Goal: Task Accomplishment & Management: Use online tool/utility

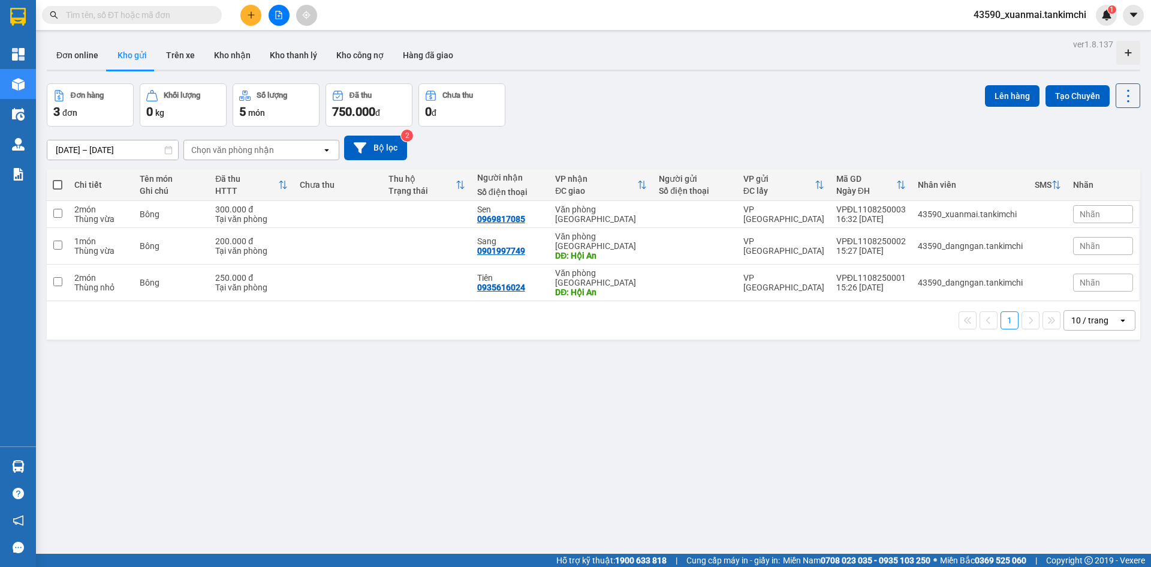
click at [58, 185] on span at bounding box center [58, 185] width 10 height 10
click at [58, 179] on input "checkbox" at bounding box center [58, 179] width 0 height 0
checkbox input "true"
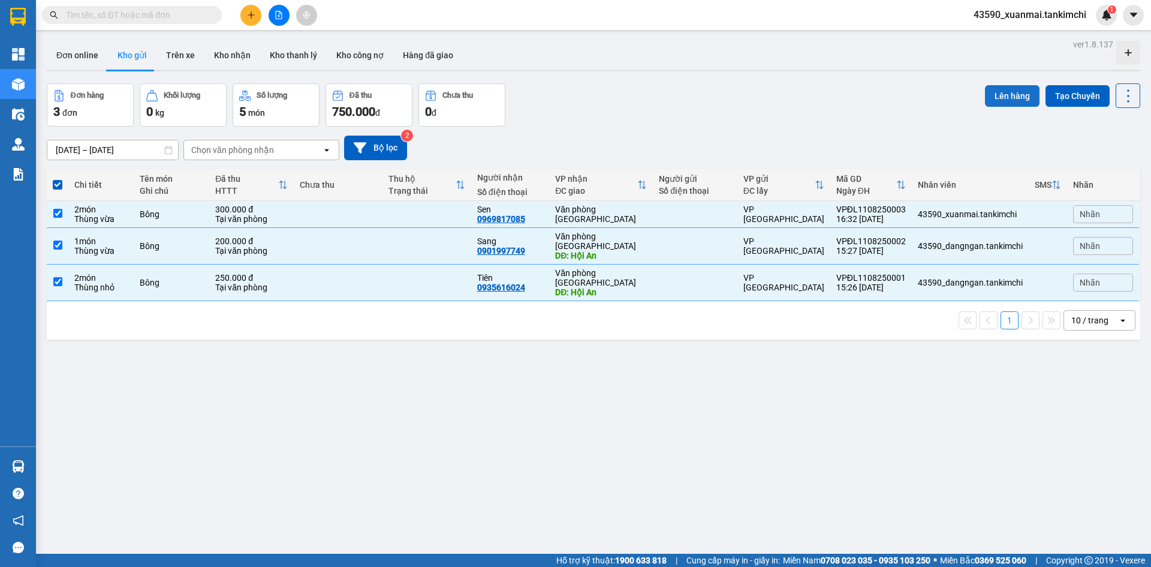
click at [1009, 97] on button "Lên hàng" at bounding box center [1012, 96] width 55 height 22
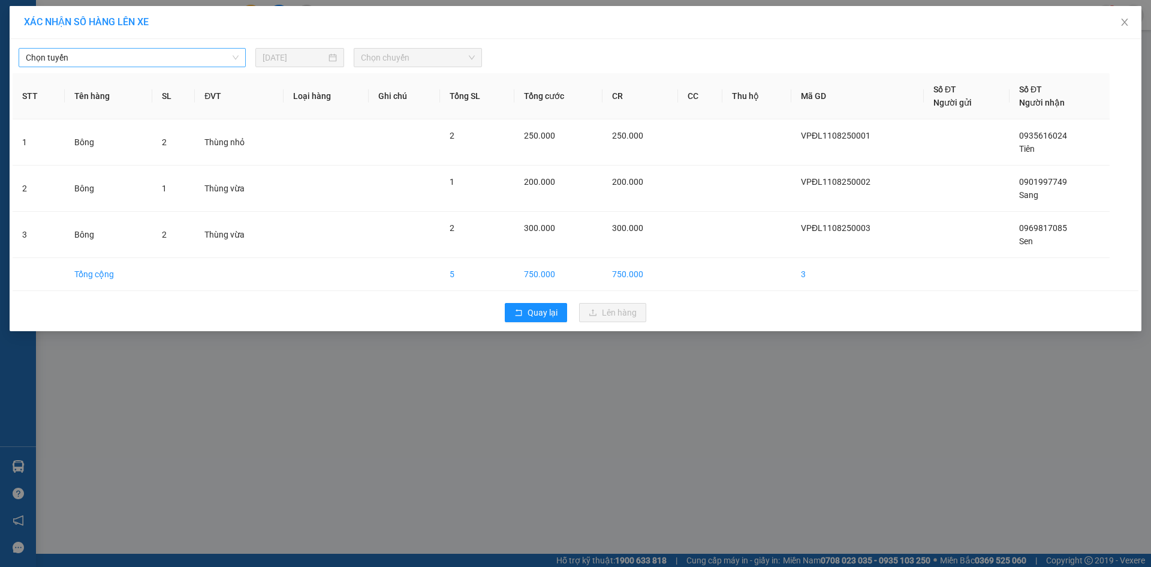
click at [87, 55] on span "Chọn tuyến" at bounding box center [132, 58] width 213 height 18
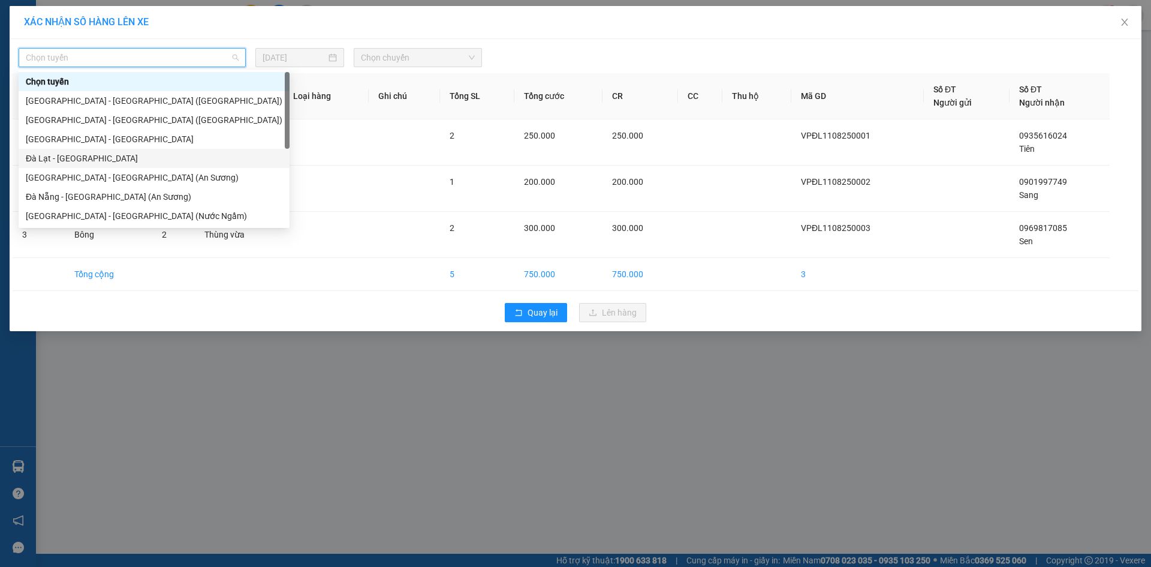
click at [76, 159] on div "Đà Lạt - [GEOGRAPHIC_DATA]" at bounding box center [154, 158] width 257 height 13
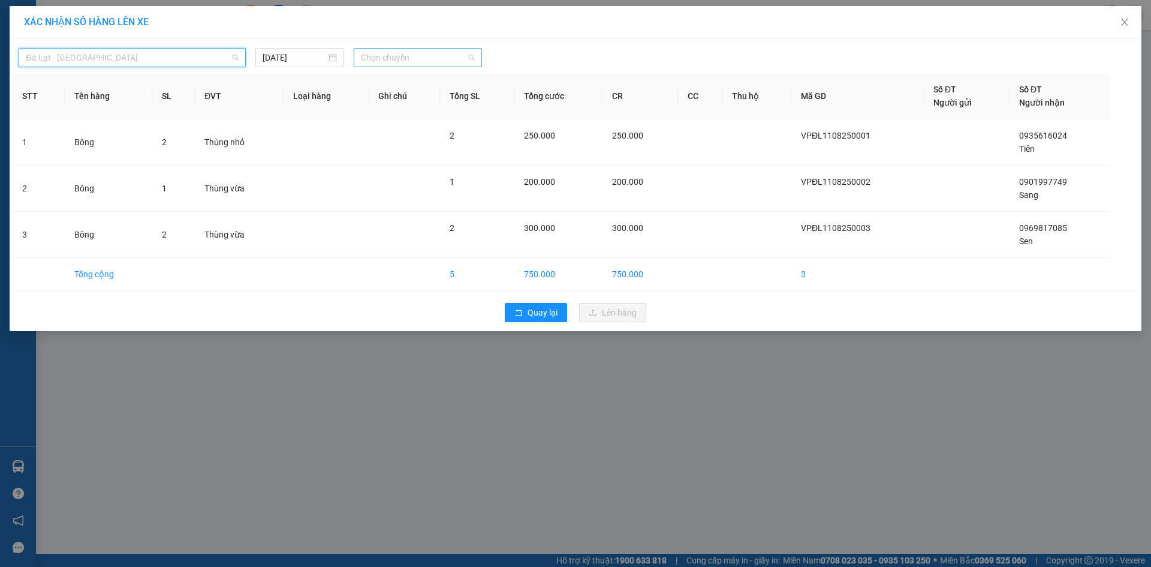
click at [387, 54] on span "Chọn chuyến" at bounding box center [418, 58] width 114 height 18
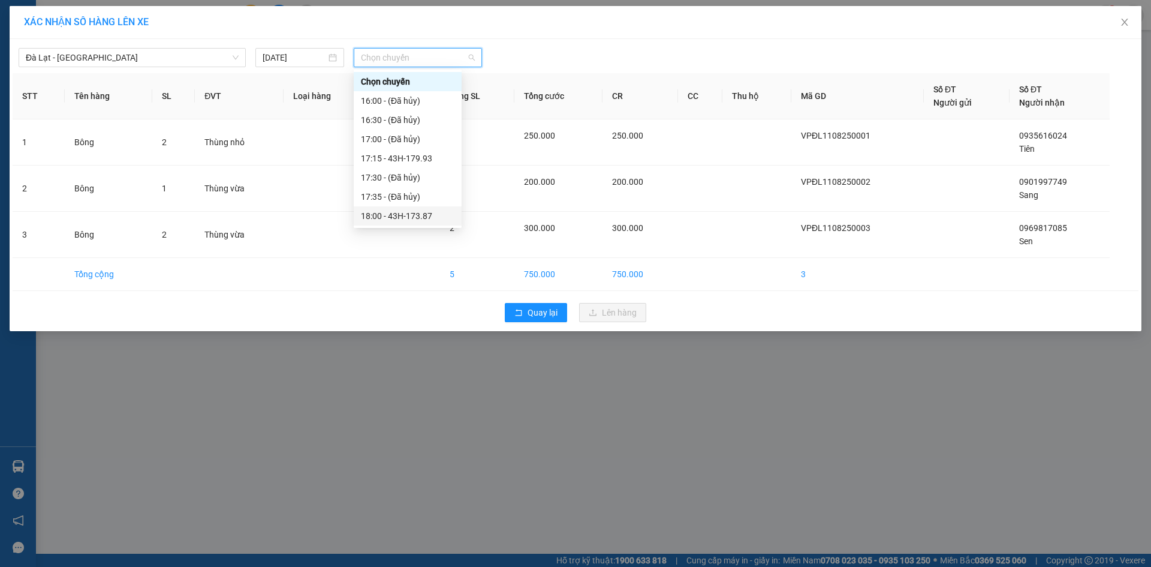
click at [434, 215] on div "18:00 - 43H-173.87" at bounding box center [408, 215] width 94 height 13
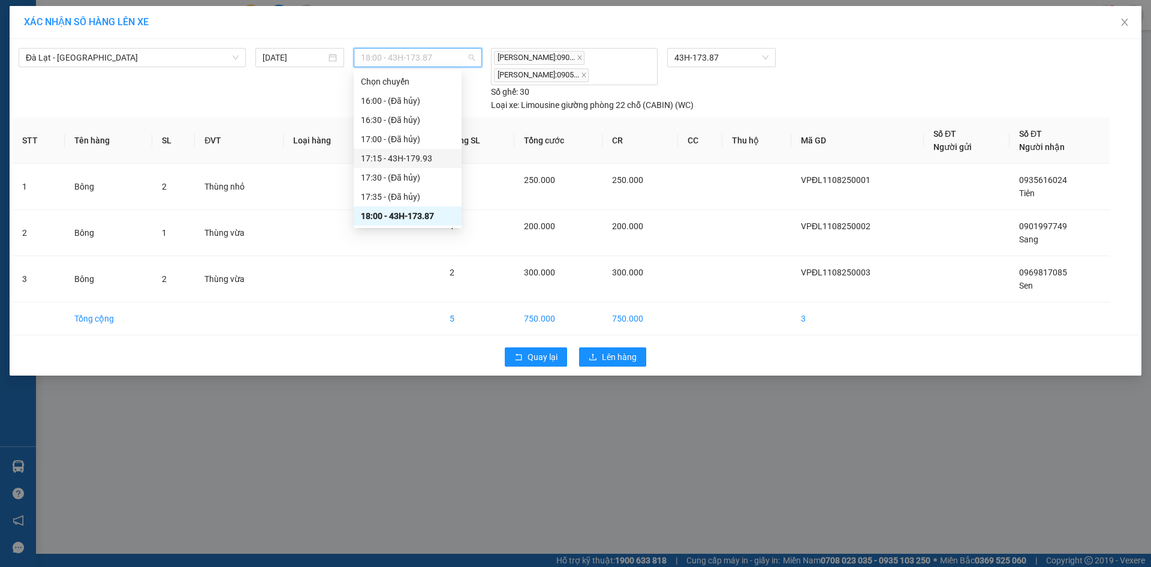
click at [431, 156] on div "17:15 - 43H-179.93" at bounding box center [408, 158] width 94 height 13
click at [633, 356] on span "Lên hàng" at bounding box center [619, 356] width 35 height 13
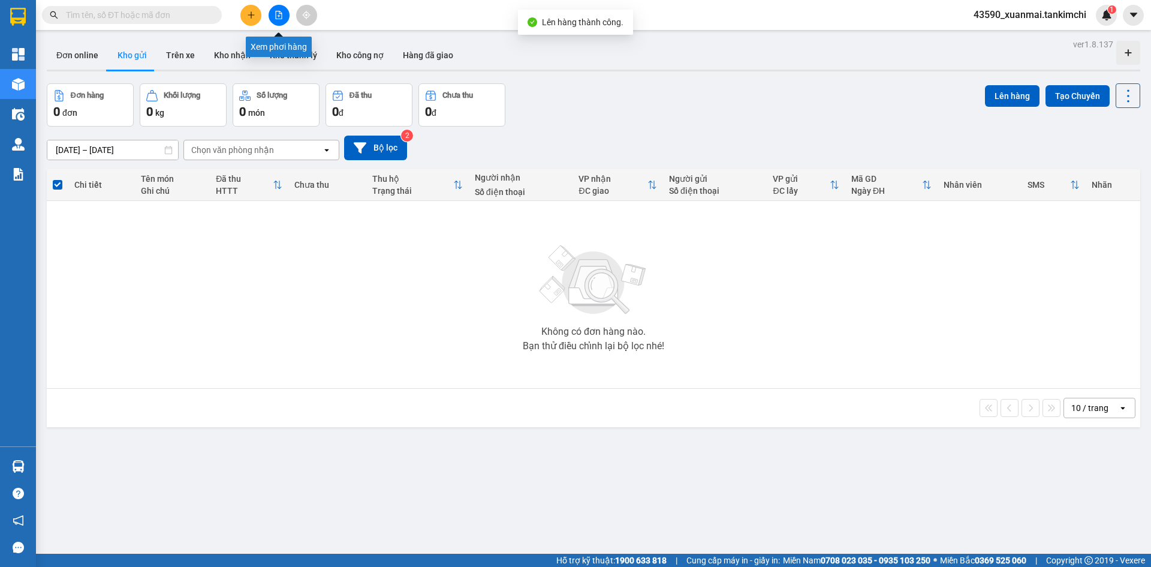
click at [273, 20] on button at bounding box center [279, 15] width 21 height 21
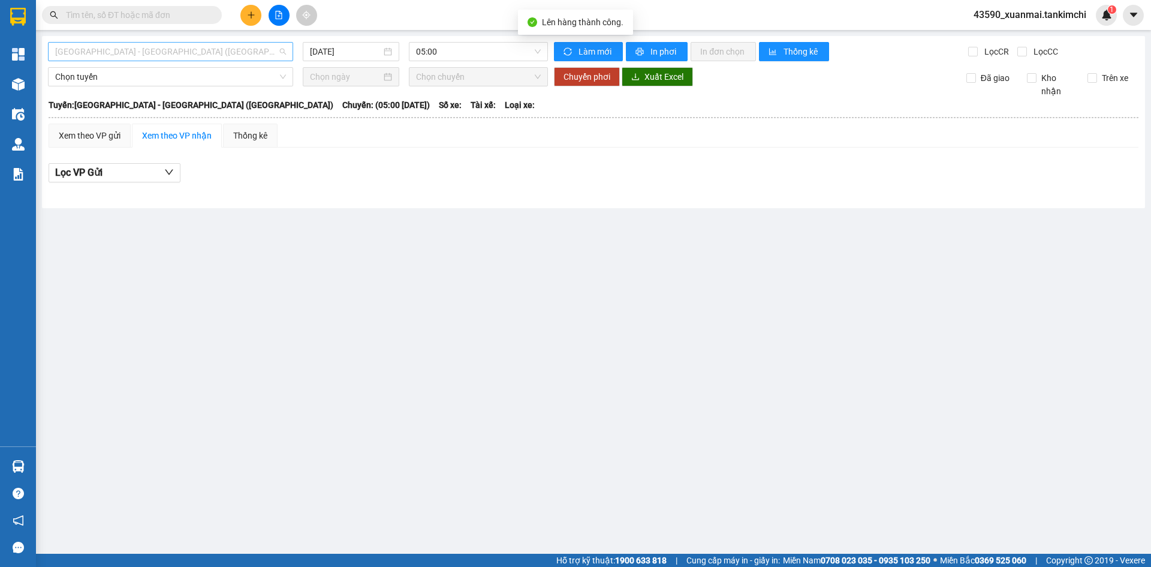
click at [206, 47] on span "[GEOGRAPHIC_DATA] - [GEOGRAPHIC_DATA] ([GEOGRAPHIC_DATA])" at bounding box center [170, 52] width 231 height 18
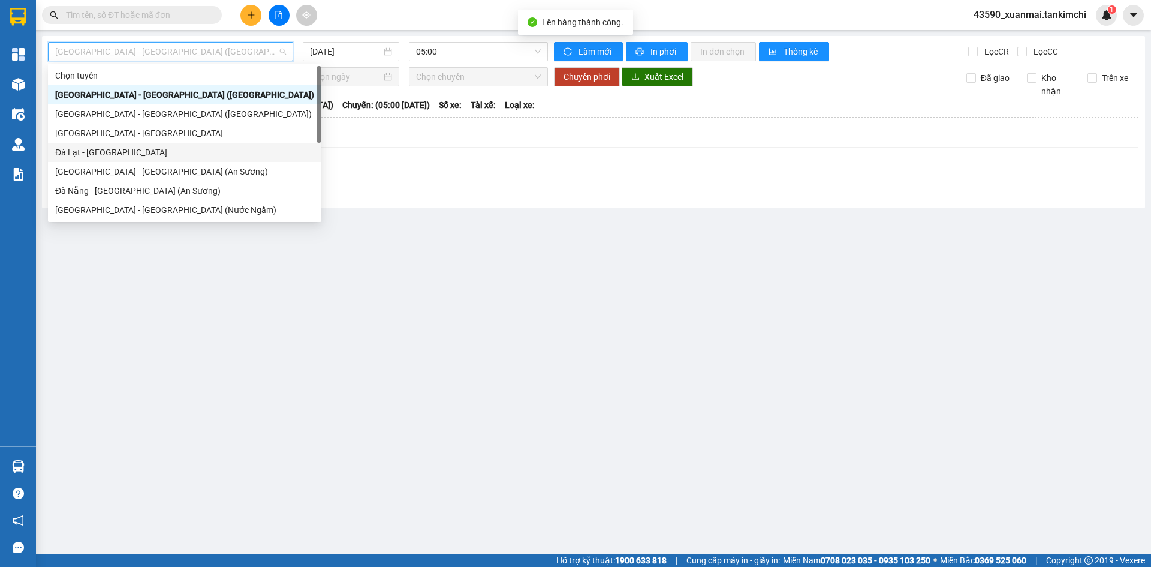
click at [115, 151] on div "Đà Lạt - [GEOGRAPHIC_DATA]" at bounding box center [184, 152] width 259 height 13
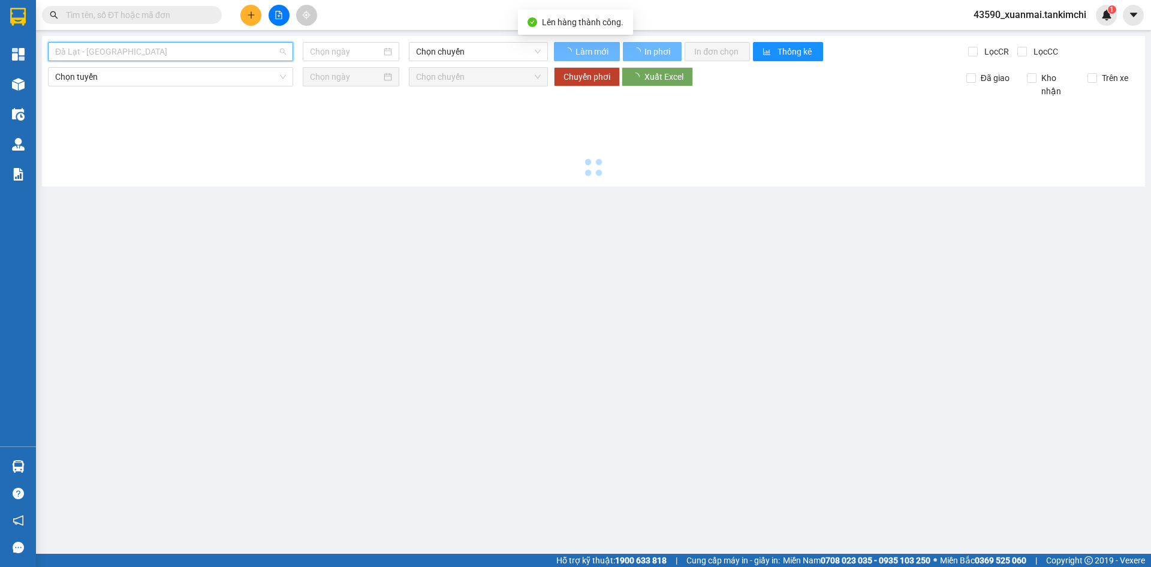
type input "[DATE]"
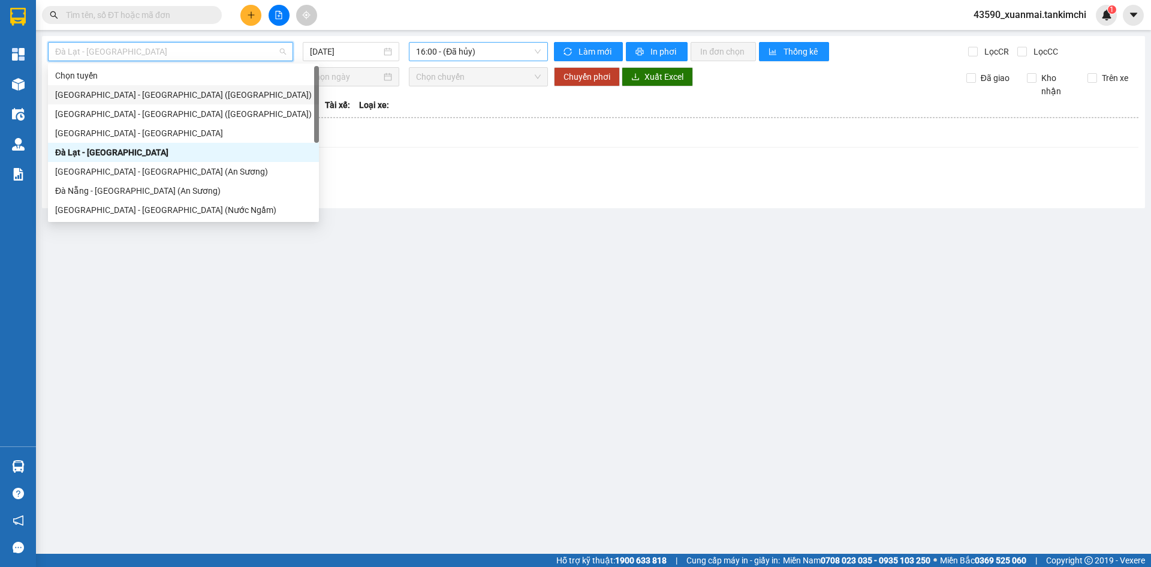
click at [470, 50] on span "16:00 - (Đã hủy)" at bounding box center [478, 52] width 125 height 18
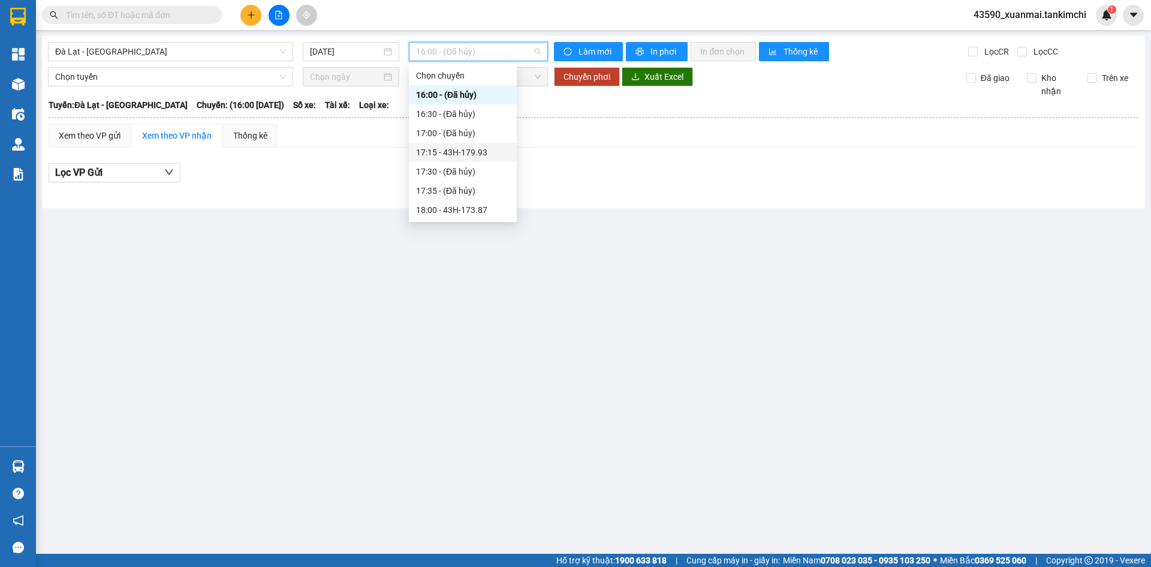
click at [487, 152] on div "17:15 - 43H-179.93" at bounding box center [463, 152] width 94 height 13
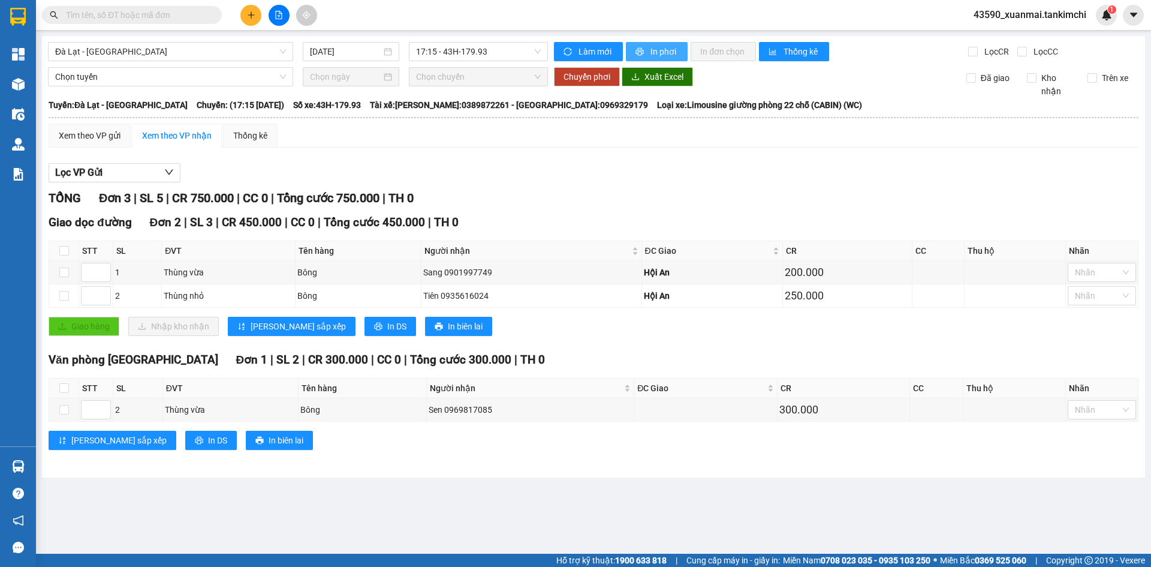
click at [657, 49] on span "In phơi" at bounding box center [665, 51] width 28 height 13
click at [662, 53] on span "In phơi" at bounding box center [665, 51] width 28 height 13
